Goal: Transaction & Acquisition: Book appointment/travel/reservation

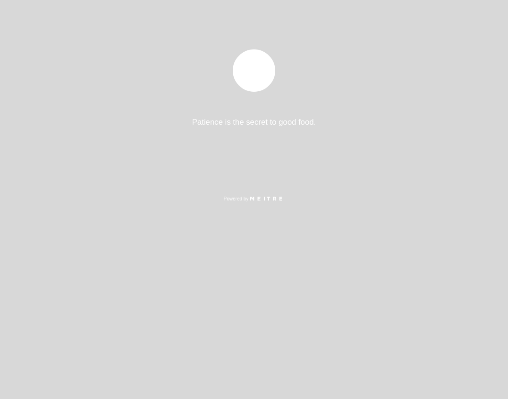
select select "pt"
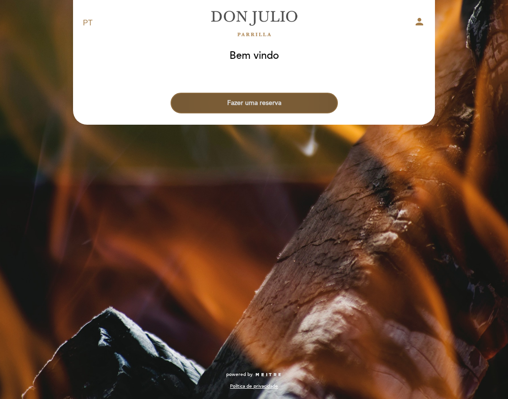
click at [262, 100] on button "Fazer uma reserva" at bounding box center [253, 103] width 167 height 21
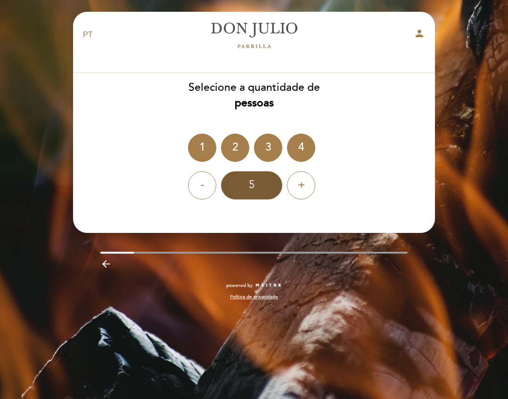
click at [265, 187] on div "5" at bounding box center [251, 185] width 61 height 28
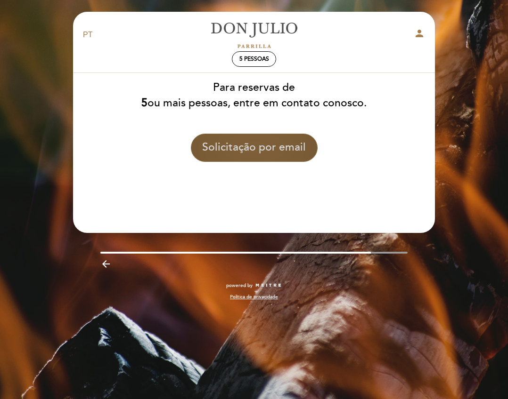
click at [271, 152] on button "Solicitação por email" at bounding box center [254, 148] width 127 height 28
click at [242, 153] on button "Solicitação por email" at bounding box center [254, 148] width 127 height 28
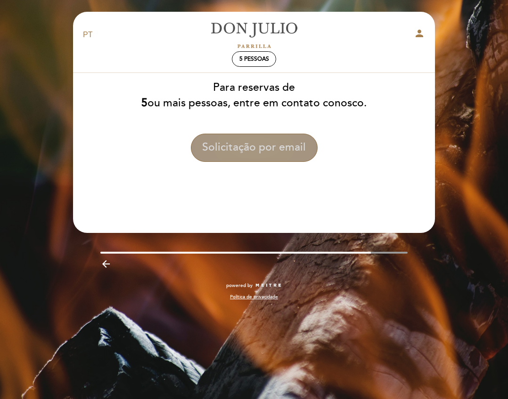
click at [273, 148] on button "Solicitação por email" at bounding box center [254, 148] width 127 height 28
click at [254, 156] on button "Solicitação por email" at bounding box center [254, 148] width 127 height 28
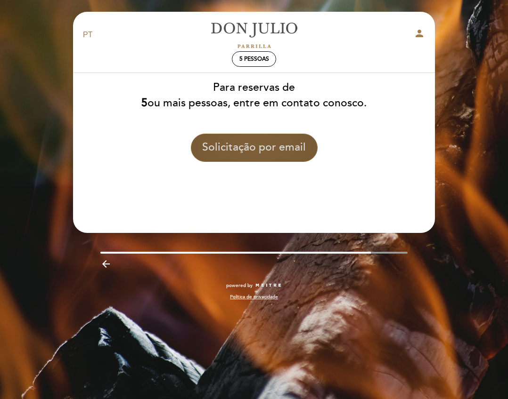
click at [254, 156] on button "Solicitação por email" at bounding box center [254, 148] width 127 height 28
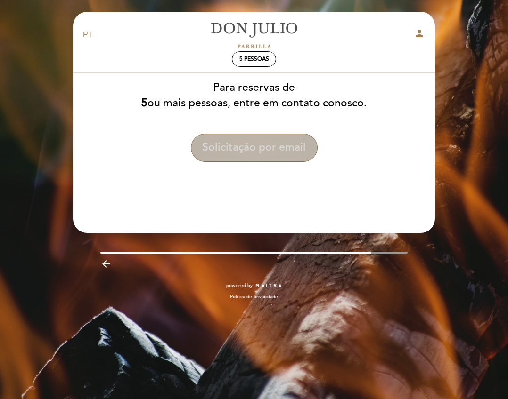
click at [254, 156] on button "Solicitação por email" at bounding box center [254, 148] width 127 height 28
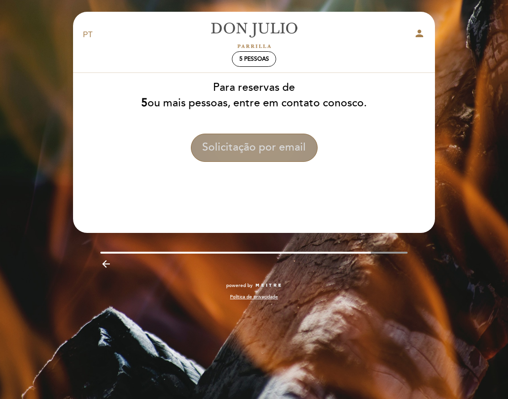
click at [254, 156] on button "Solicitação por email" at bounding box center [254, 148] width 127 height 28
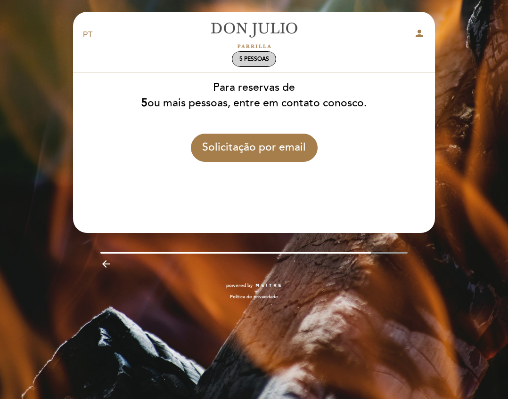
click at [254, 53] on div "5 pessoas" at bounding box center [253, 59] width 43 height 15
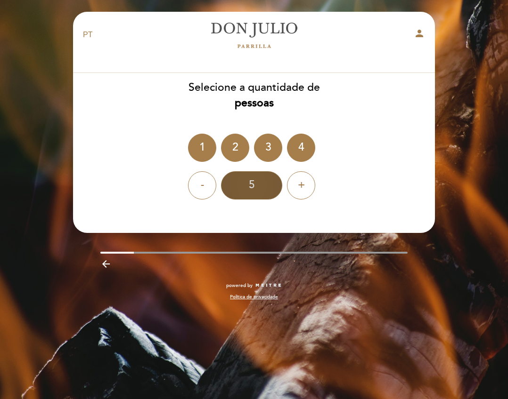
click at [257, 186] on div "5" at bounding box center [251, 185] width 61 height 28
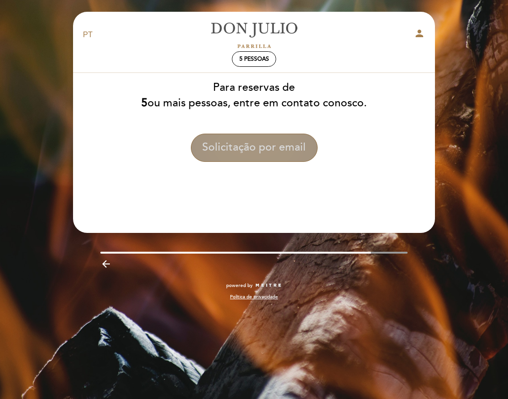
click at [253, 154] on button "Solicitação por email" at bounding box center [254, 148] width 127 height 28
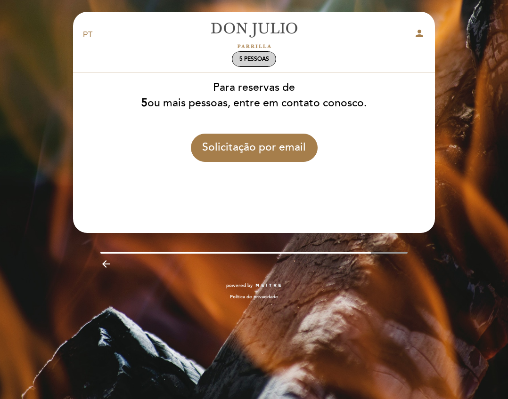
click at [255, 54] on div "5 pessoas" at bounding box center [253, 59] width 43 height 15
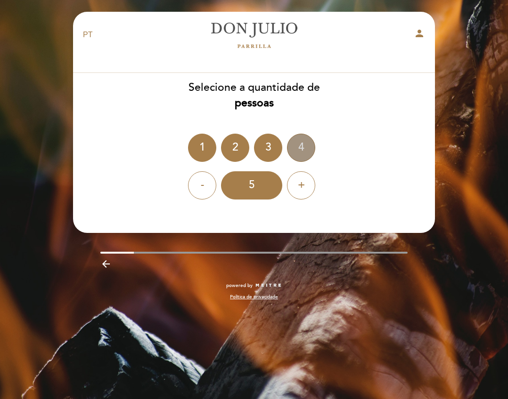
click at [295, 148] on div "4" at bounding box center [301, 148] width 28 height 28
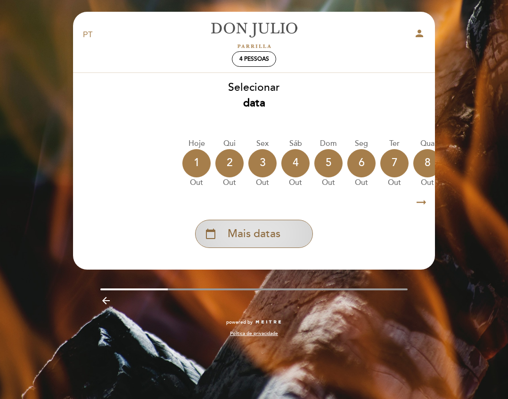
click at [269, 241] on span "Mais datas" at bounding box center [253, 234] width 53 height 16
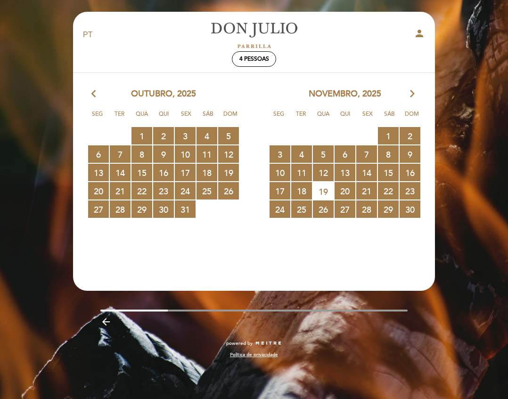
click at [406, 91] on div "novembro, 2025 arrow_forward_ios" at bounding box center [344, 94] width 181 height 12
click at [411, 93] on icon "arrow_forward_ios" at bounding box center [412, 94] width 8 height 12
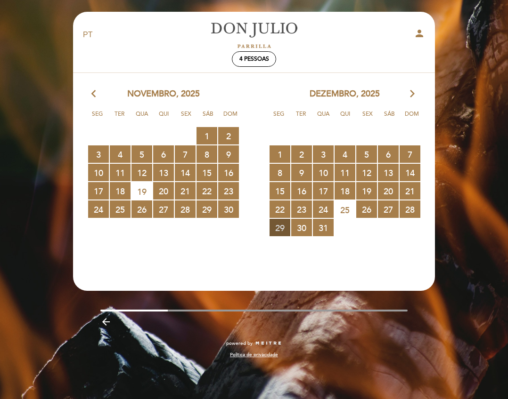
click at [276, 230] on span "29 RESERVAS DISPONÍVEIS" at bounding box center [279, 227] width 21 height 17
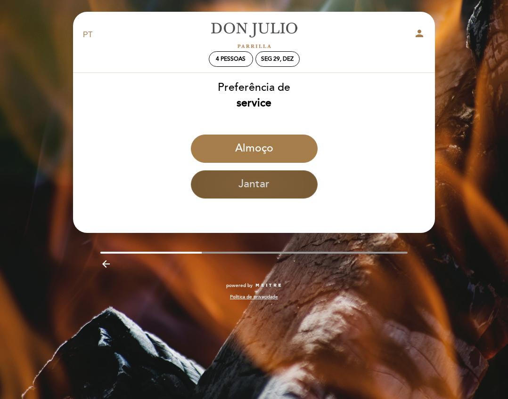
click at [264, 186] on button "Jantar" at bounding box center [254, 184] width 127 height 28
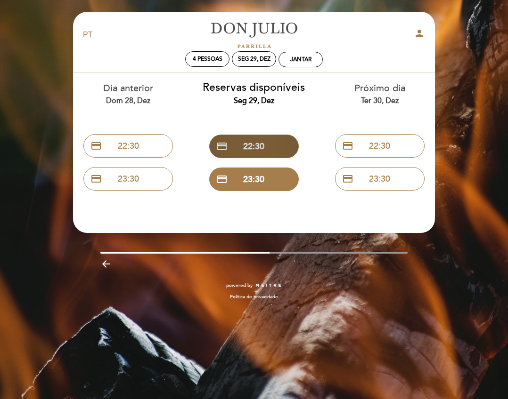
click at [270, 145] on button "credit_card 22:30" at bounding box center [253, 147] width 89 height 24
